Goal: Transaction & Acquisition: Purchase product/service

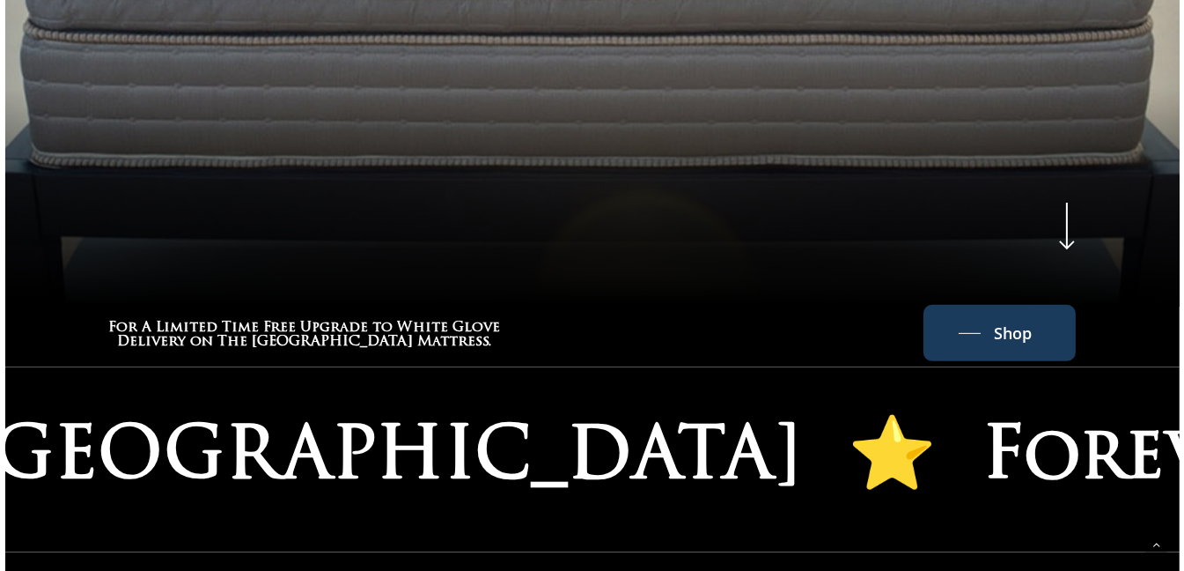
scroll to position [901, 0]
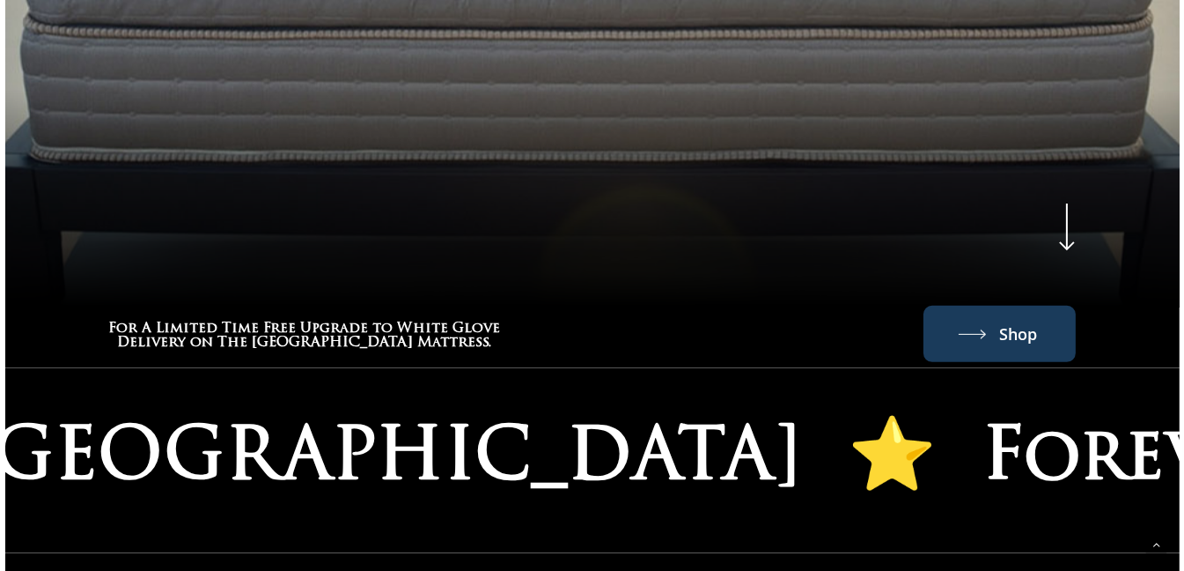
click at [1008, 330] on span "Shop" at bounding box center [1018, 334] width 38 height 28
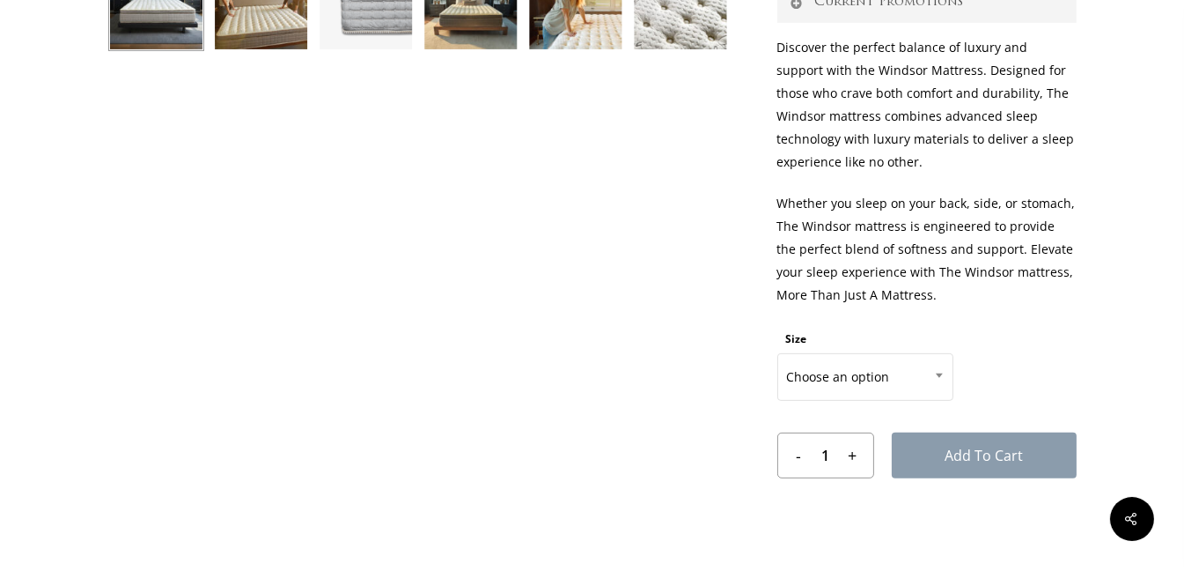
scroll to position [802, 0]
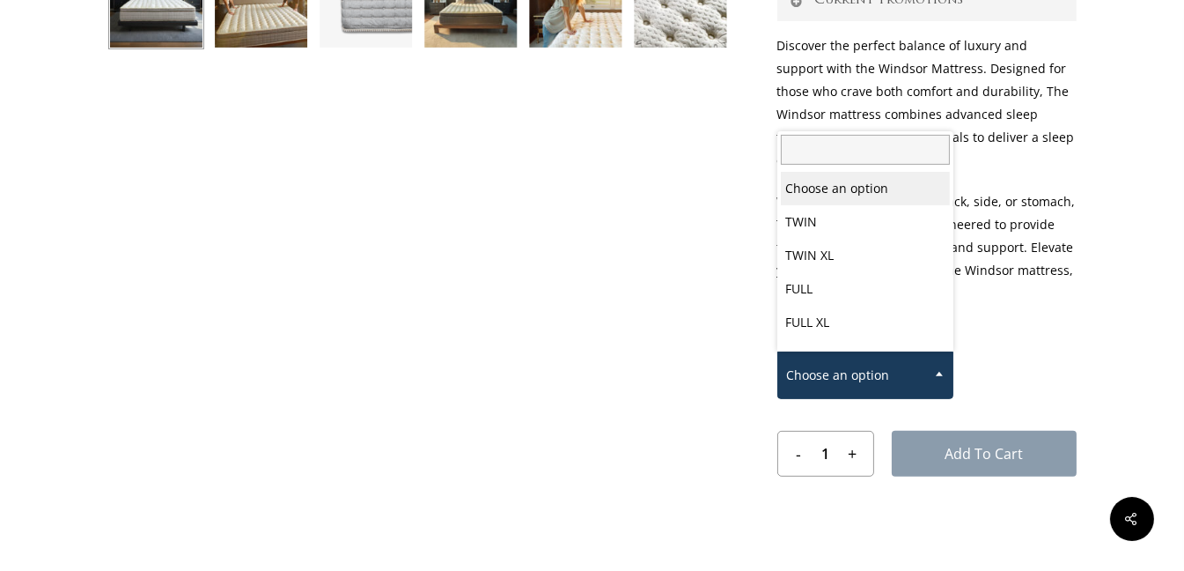
click at [943, 367] on span at bounding box center [939, 373] width 26 height 44
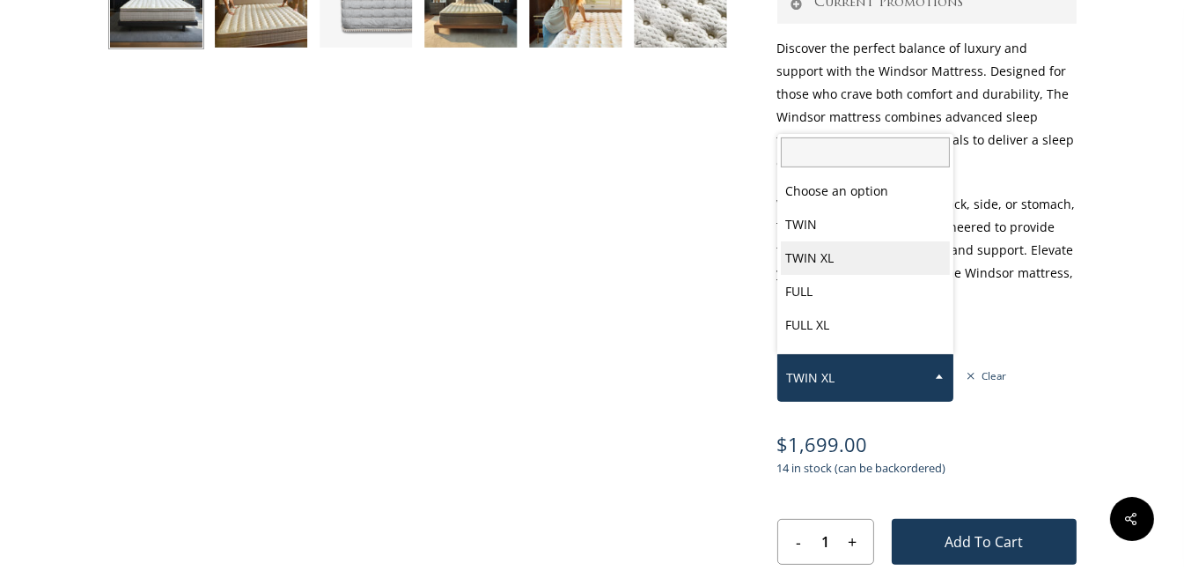
click at [939, 378] on span at bounding box center [939, 376] width 26 height 44
select select "TWIN"
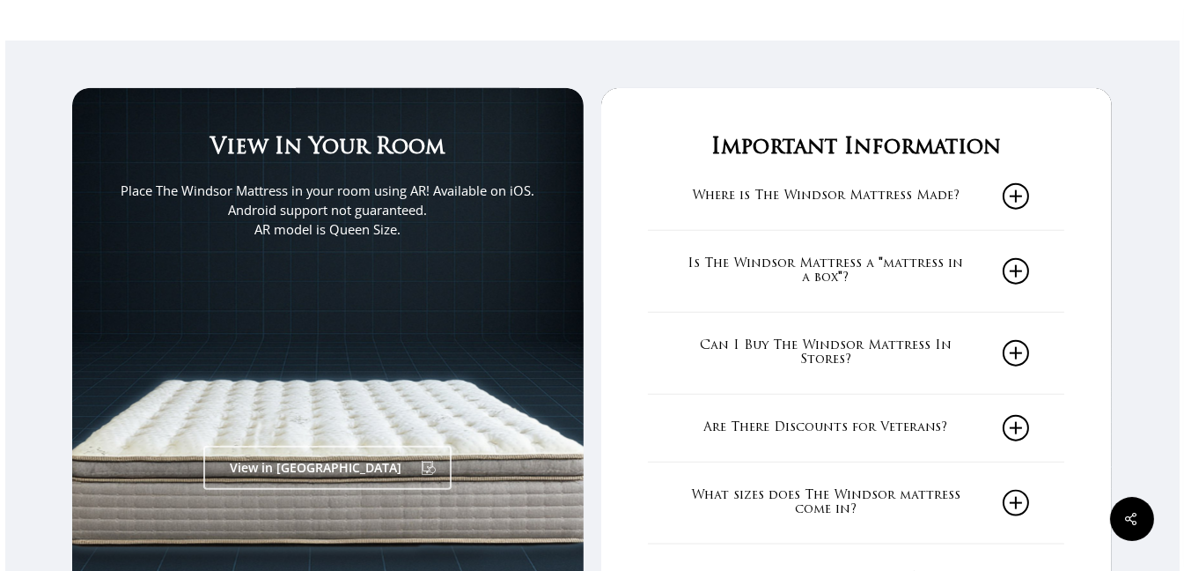
scroll to position [2858, 0]
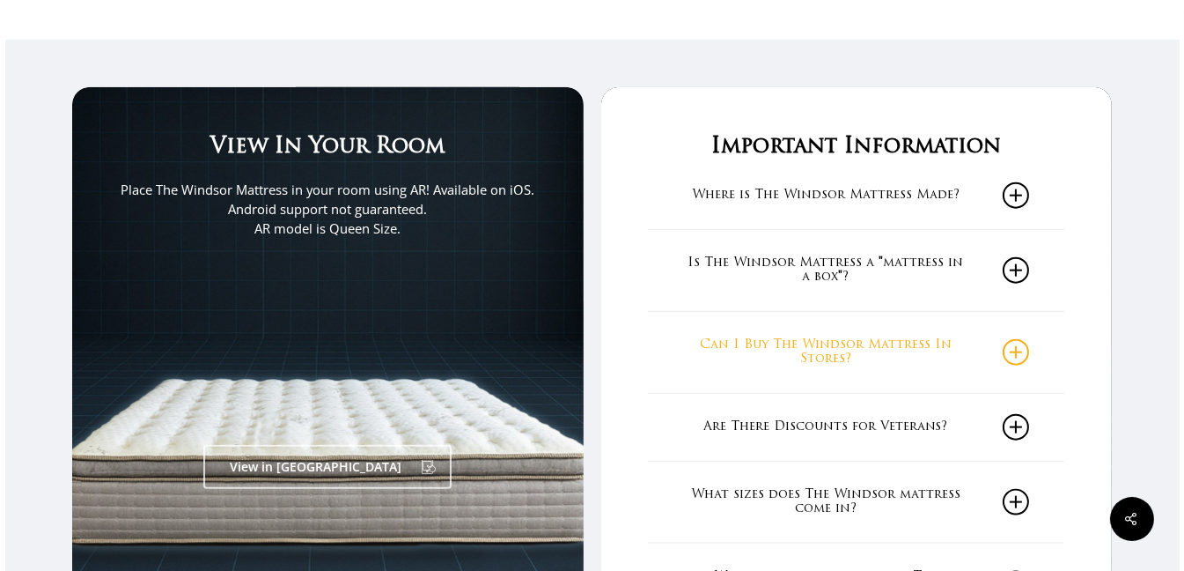
click at [1023, 350] on icon at bounding box center [1016, 352] width 26 height 26
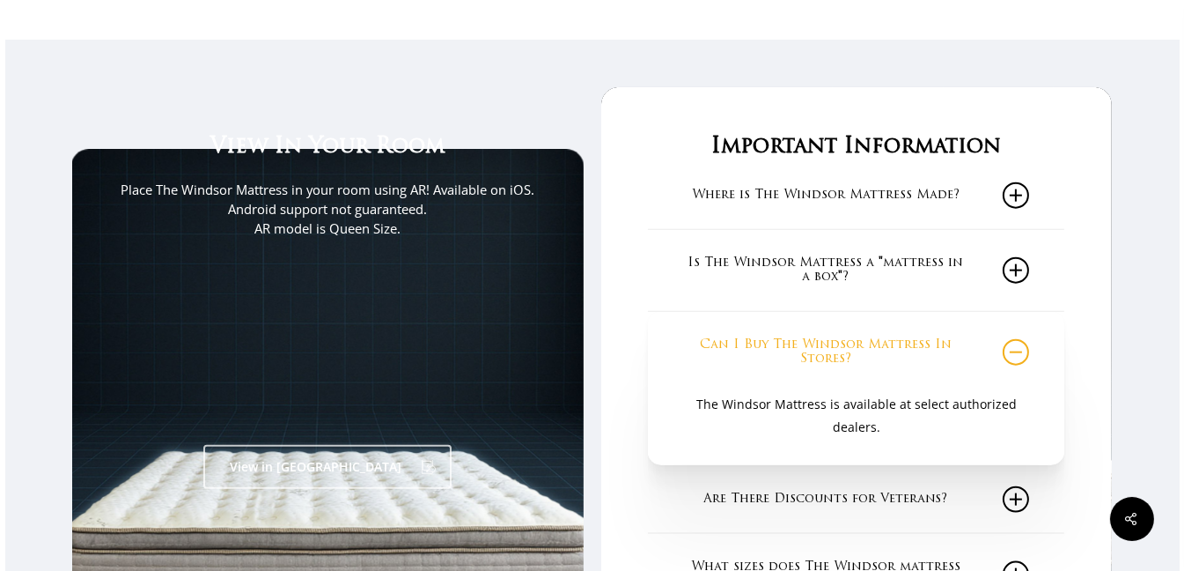
click at [1023, 350] on icon at bounding box center [1016, 352] width 26 height 26
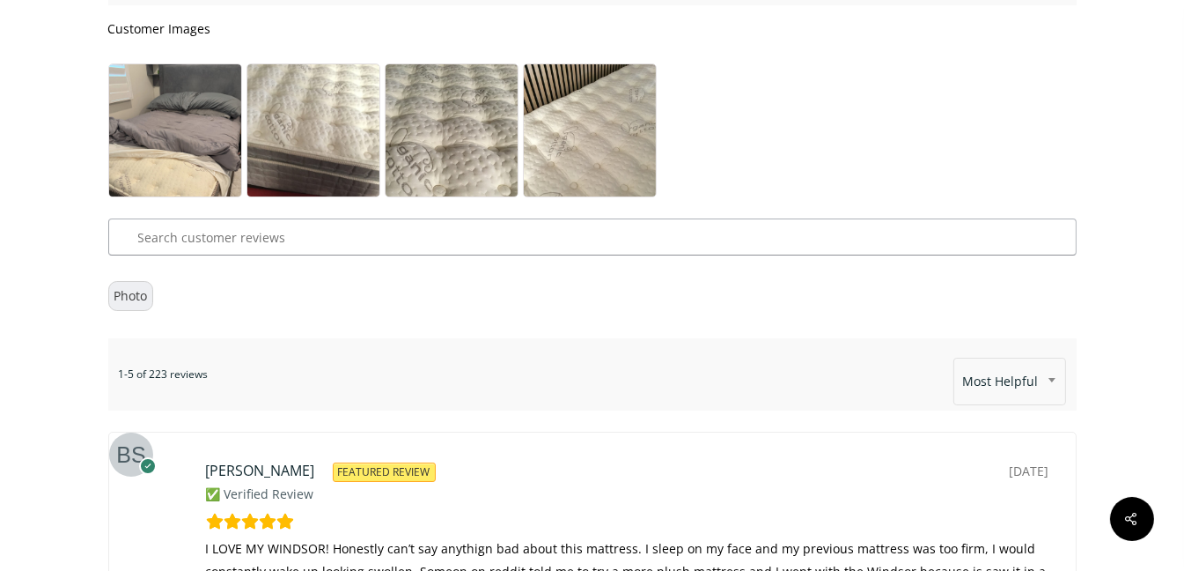
scroll to position [9159, 0]
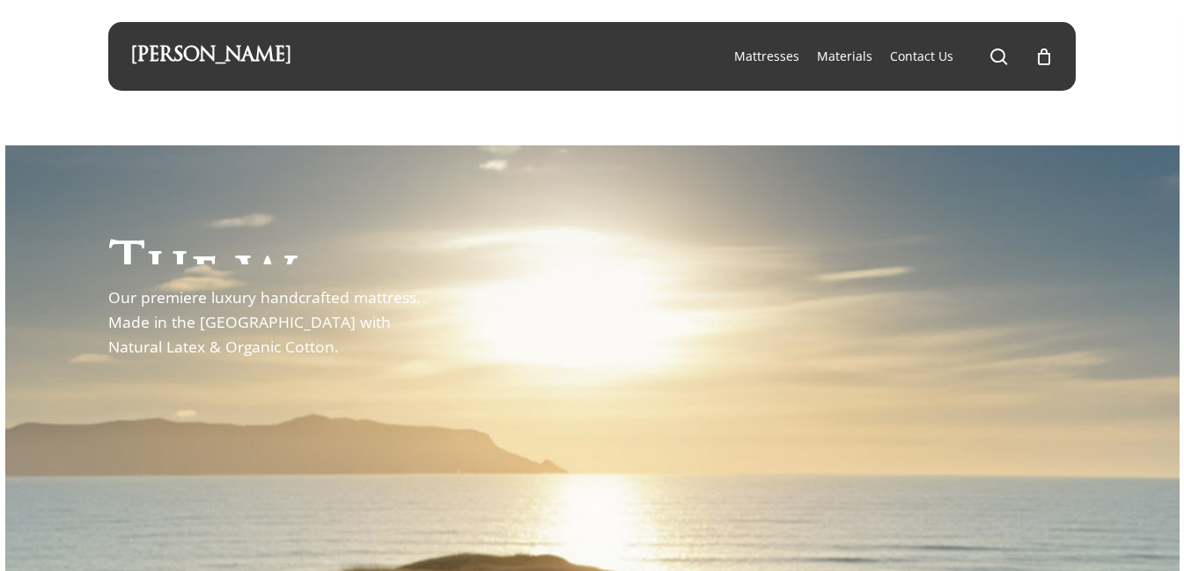
scroll to position [901, 0]
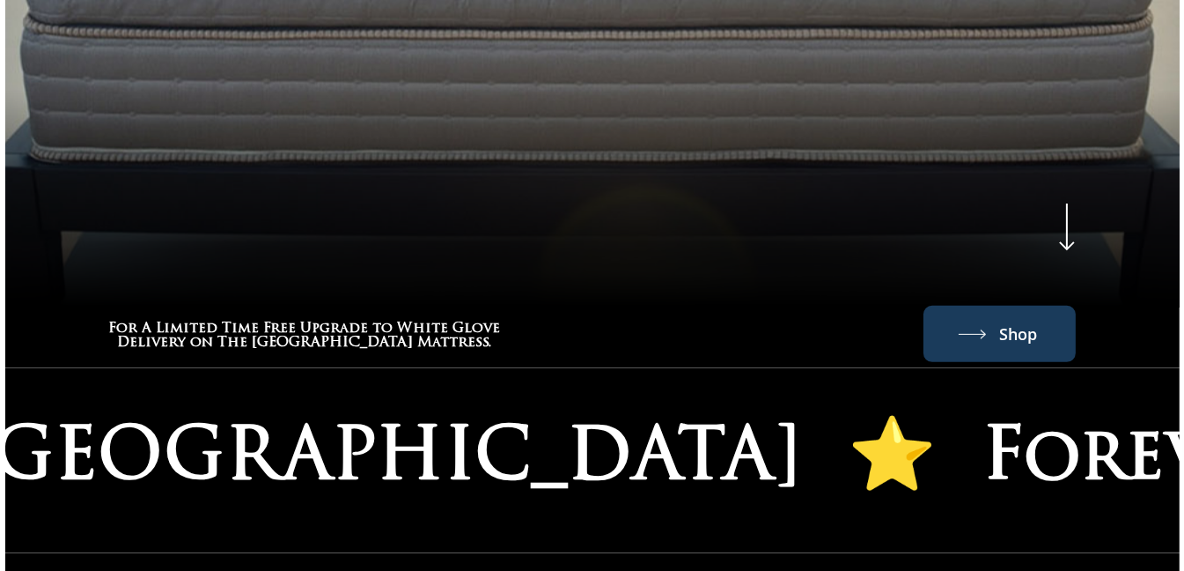
click at [1011, 328] on span "Shop" at bounding box center [1018, 334] width 38 height 28
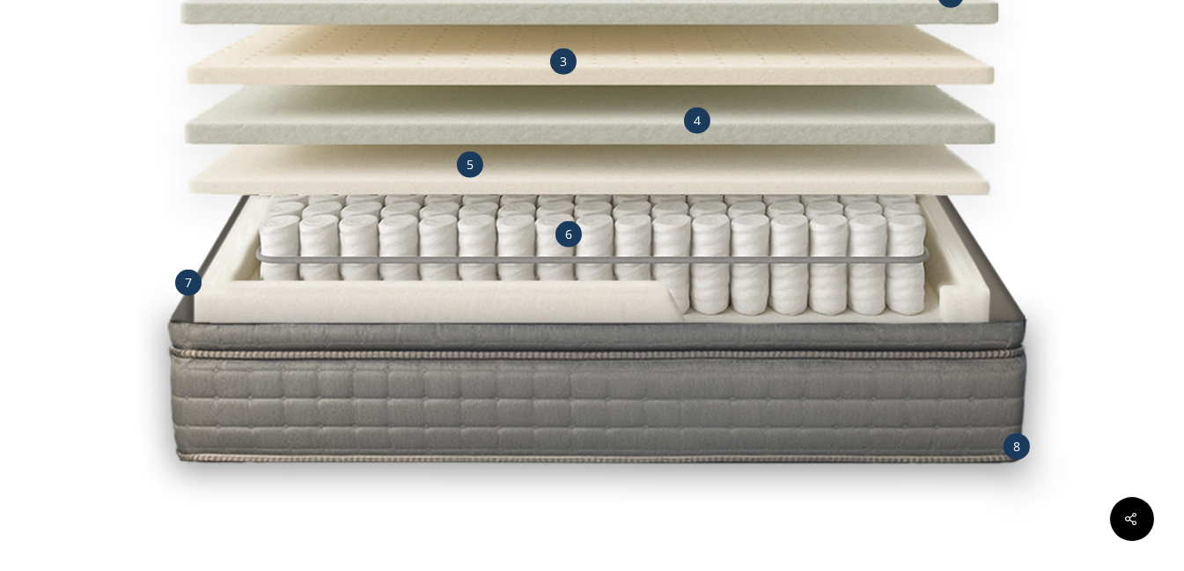
scroll to position [2497, 0]
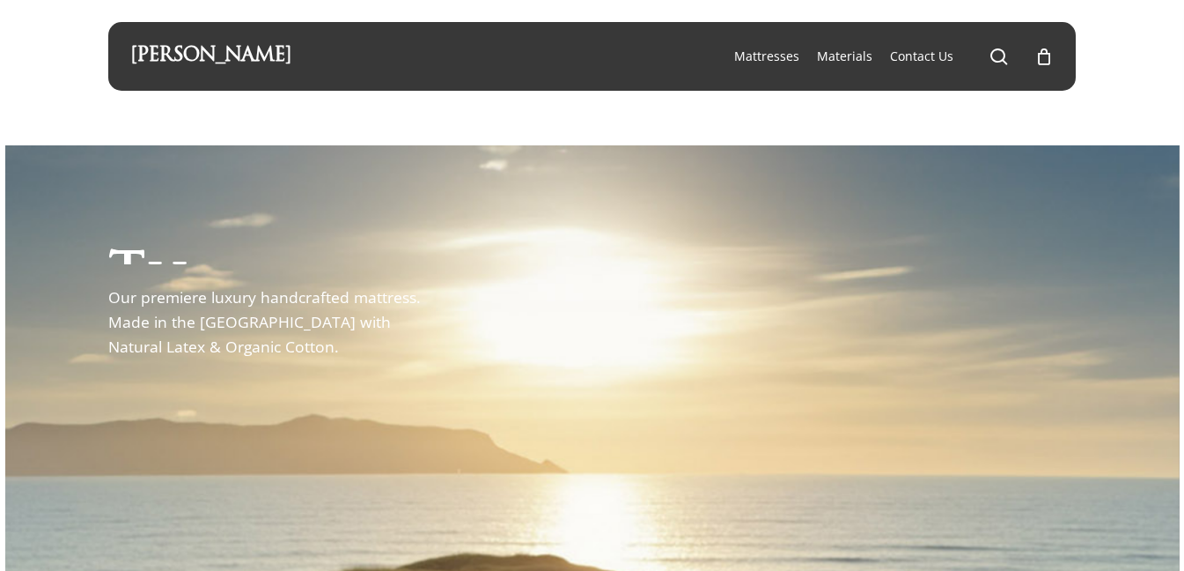
scroll to position [901, 0]
